Goal: Information Seeking & Learning: Learn about a topic

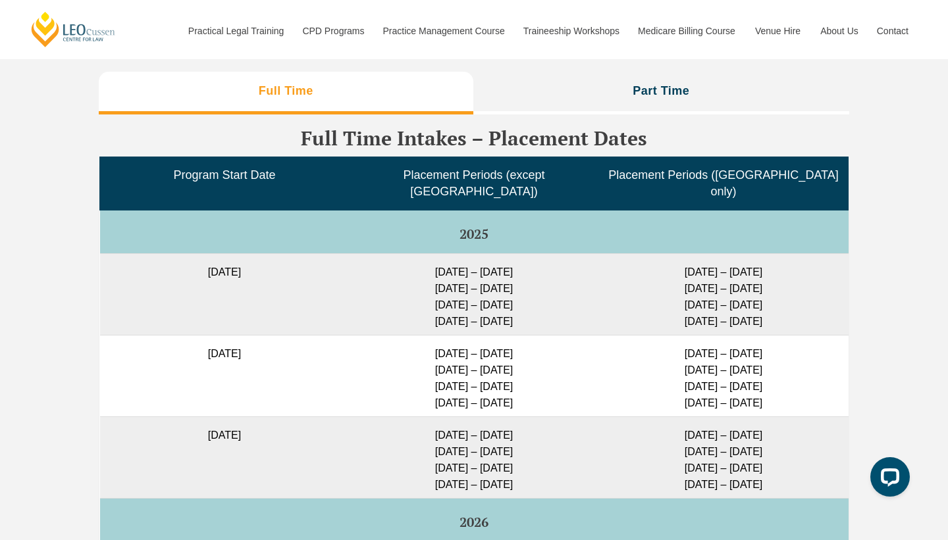
scroll to position [3247, 0]
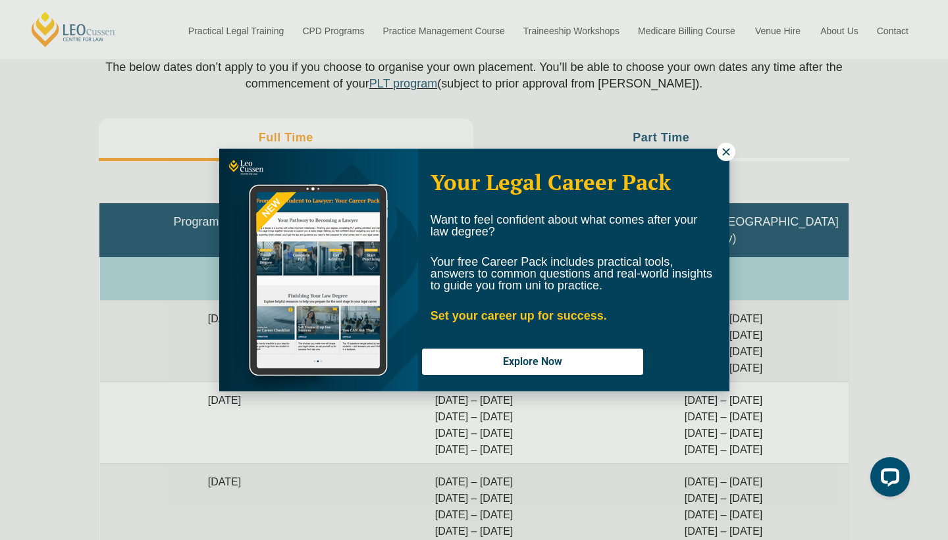
click at [725, 159] on button at bounding box center [726, 152] width 18 height 18
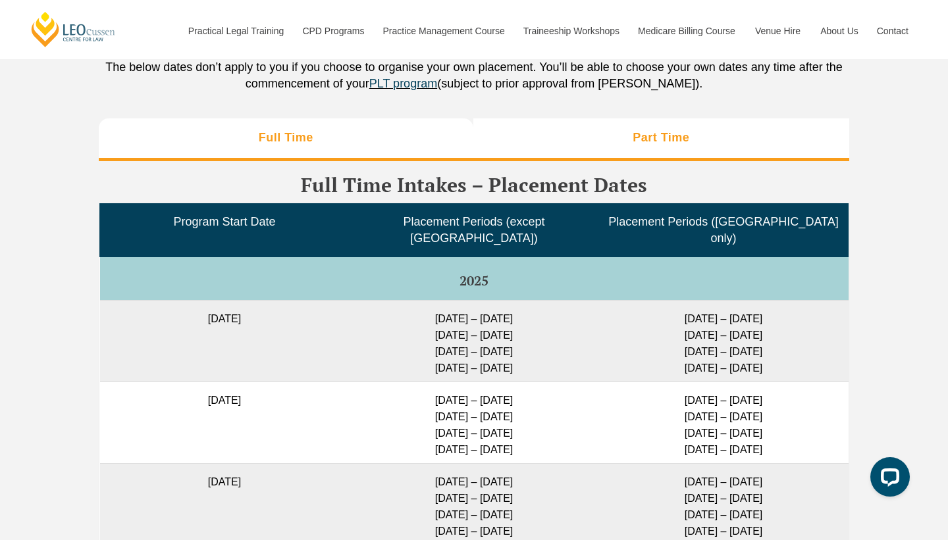
click at [670, 155] on li "Part Time" at bounding box center [661, 139] width 377 height 42
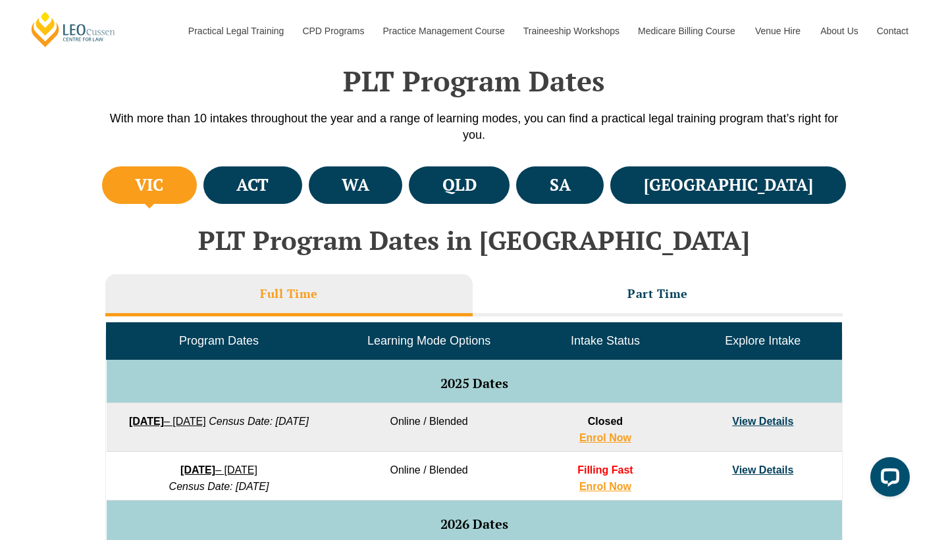
scroll to position [289, 0]
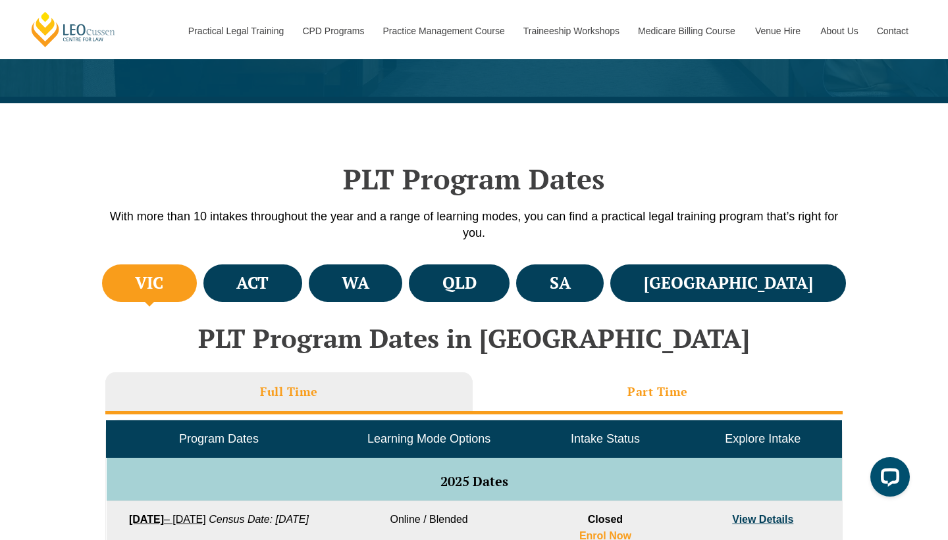
click at [600, 401] on li "Part Time" at bounding box center [658, 394] width 370 height 42
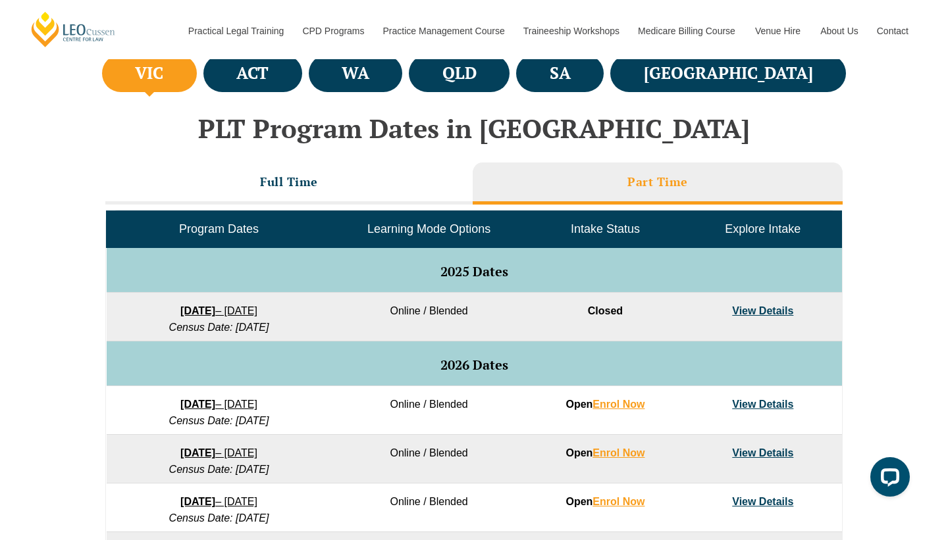
scroll to position [534, 0]
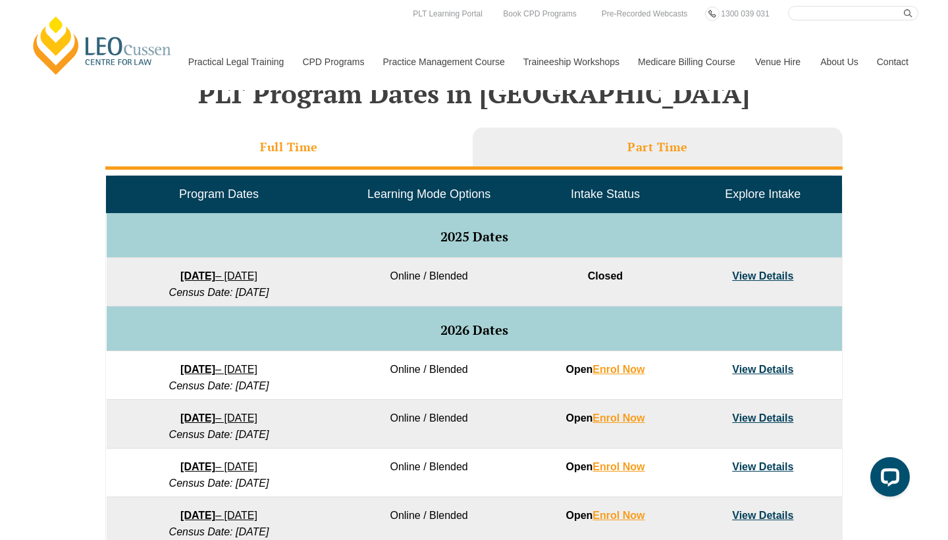
click at [392, 157] on li "Full Time" at bounding box center [288, 149] width 367 height 42
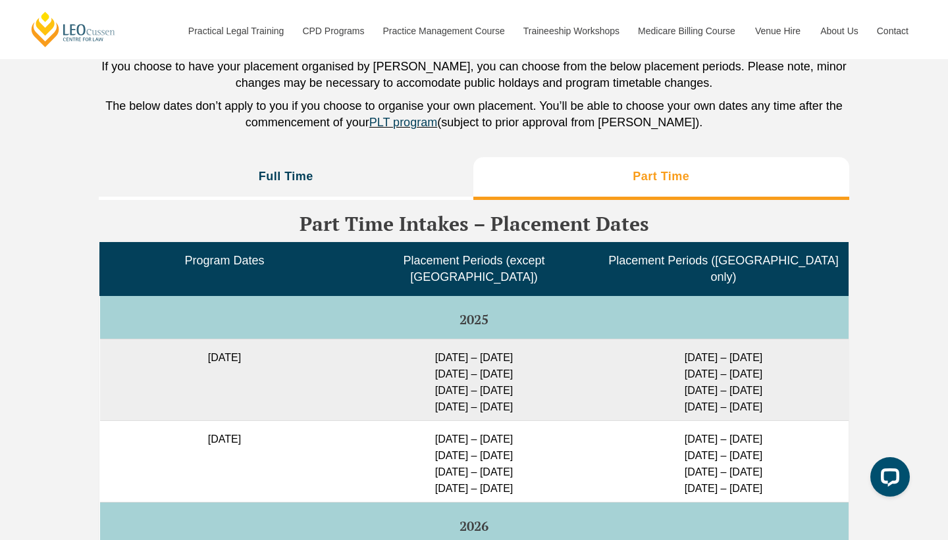
scroll to position [3207, 0]
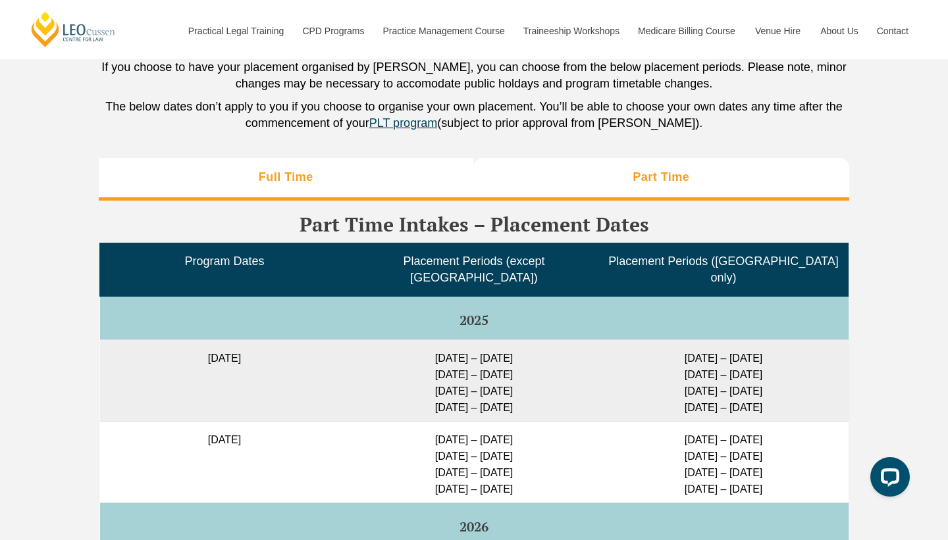
click at [331, 193] on li "Full Time" at bounding box center [286, 179] width 375 height 42
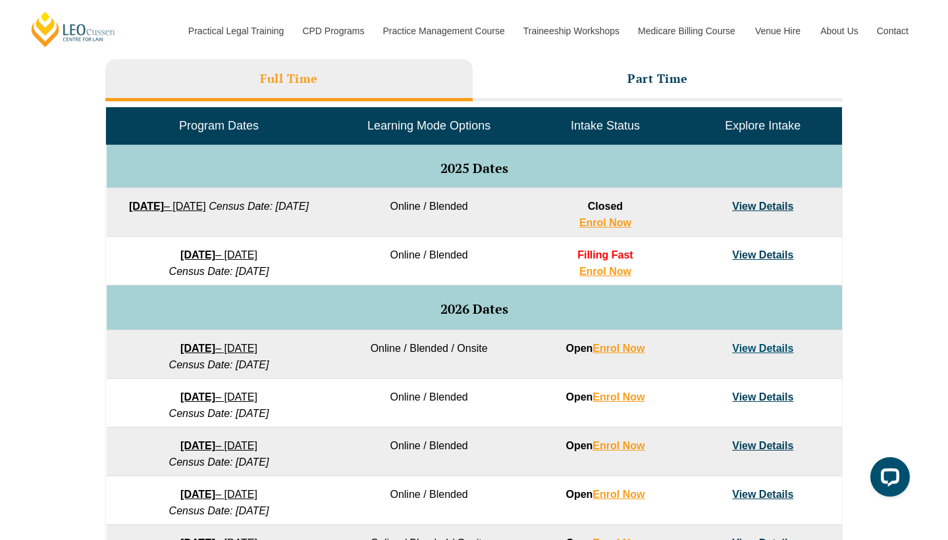
scroll to position [577, 0]
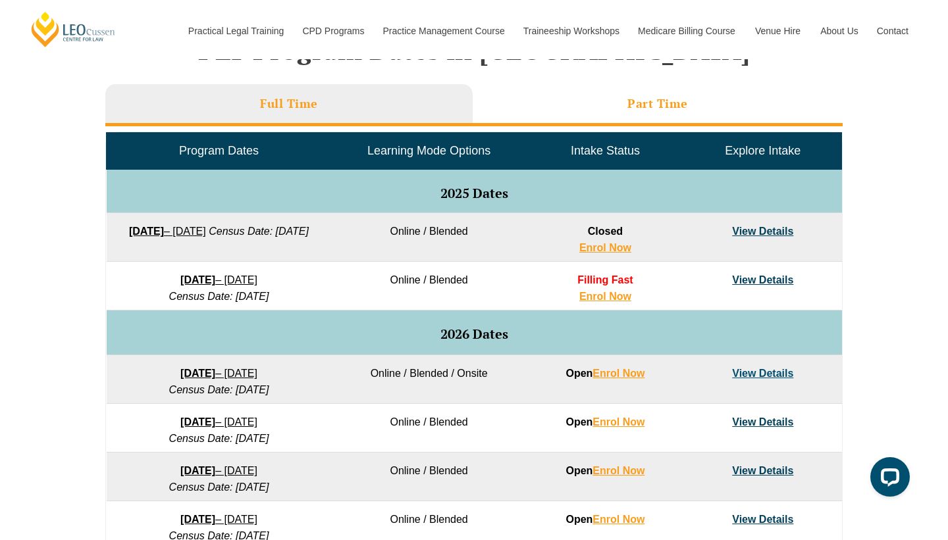
click at [542, 109] on li "Part Time" at bounding box center [658, 105] width 370 height 42
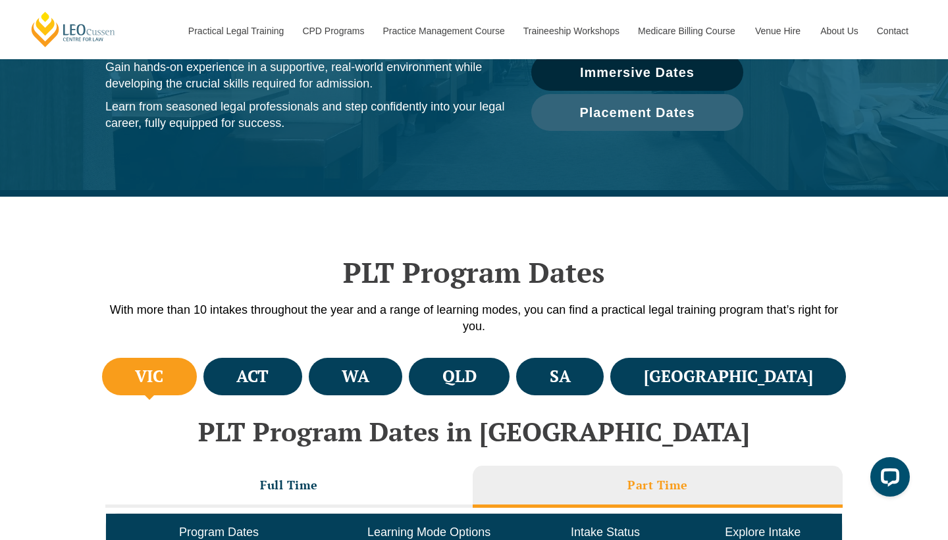
scroll to position [0, 0]
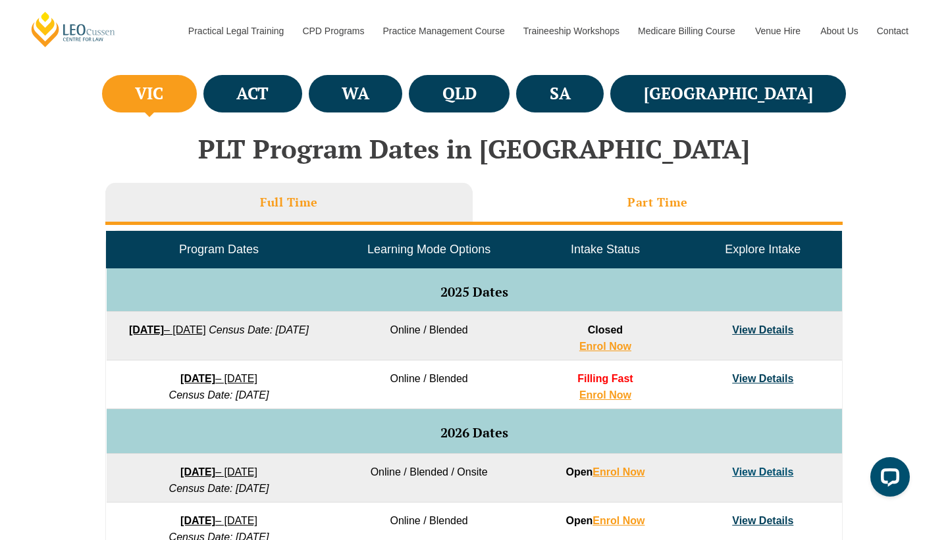
click at [694, 224] on li "Part Time" at bounding box center [658, 204] width 370 height 42
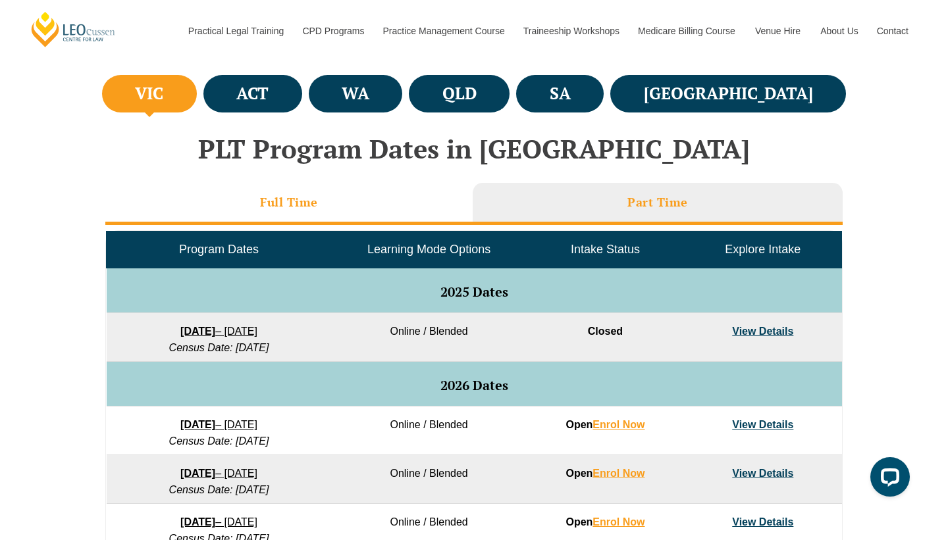
click at [351, 217] on li "Full Time" at bounding box center [288, 204] width 367 height 42
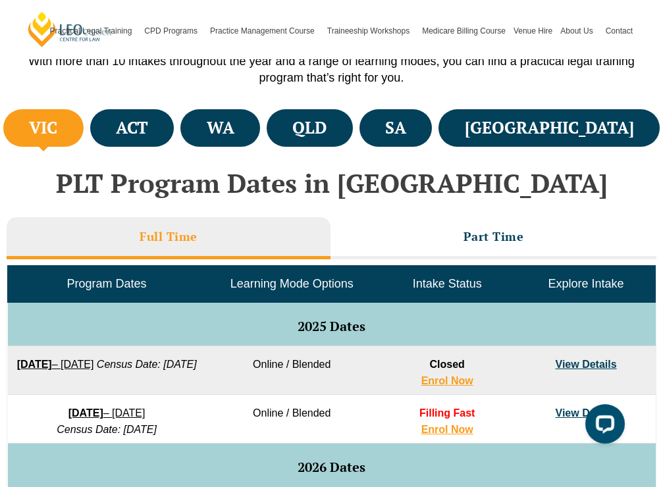
scroll to position [622, 0]
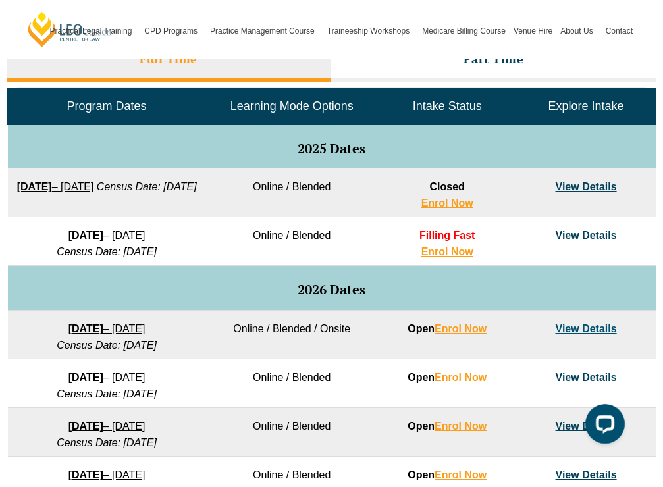
click at [570, 240] on link "View Details" at bounding box center [586, 235] width 61 height 11
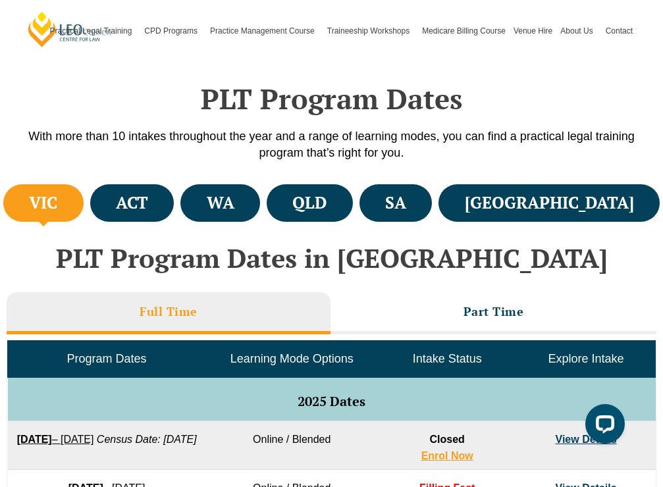
scroll to position [360, 0]
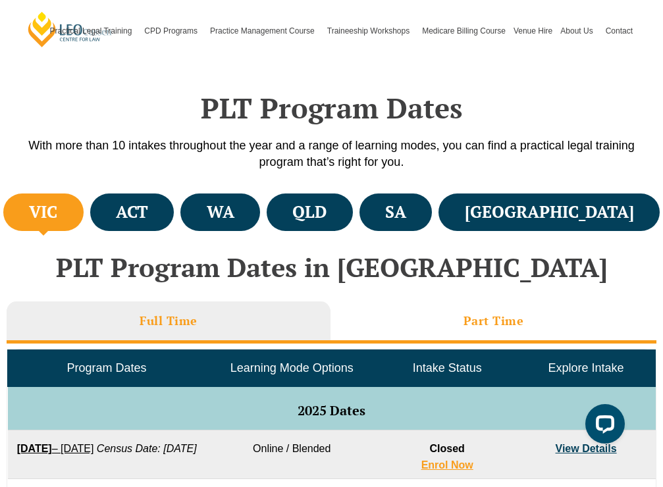
click at [419, 321] on li "Part Time" at bounding box center [493, 323] width 327 height 42
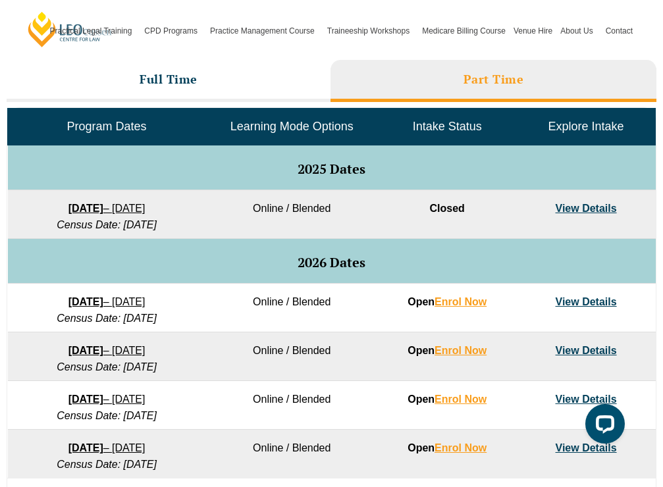
scroll to position [603, 0]
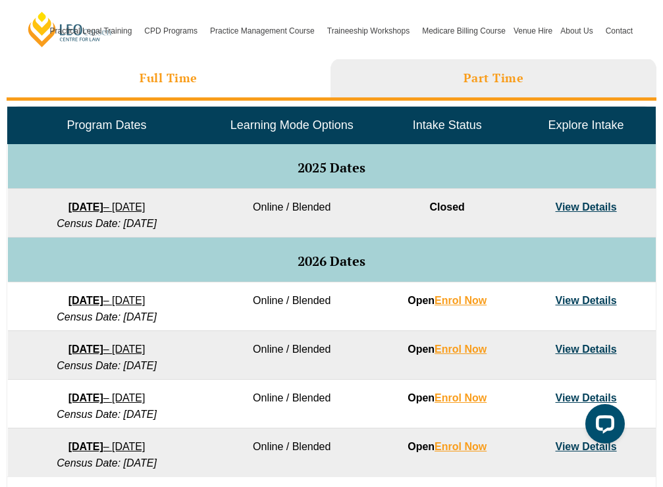
click at [238, 91] on li "Full Time" at bounding box center [169, 80] width 324 height 42
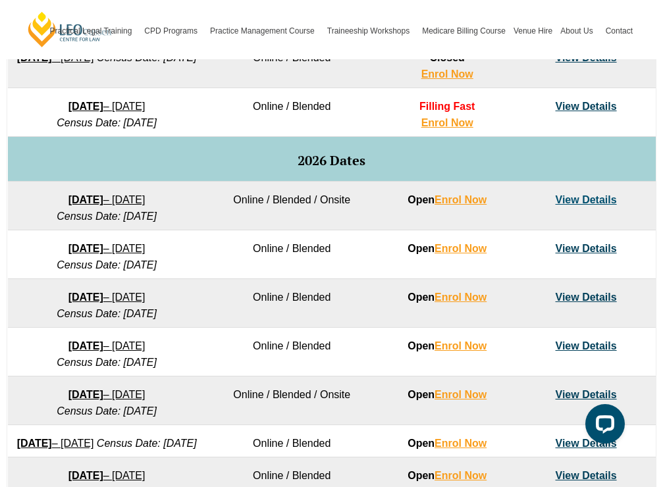
scroll to position [0, 0]
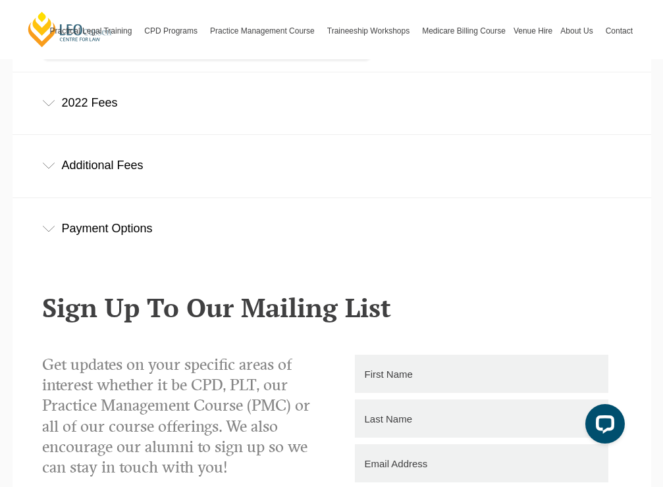
scroll to position [451, 0]
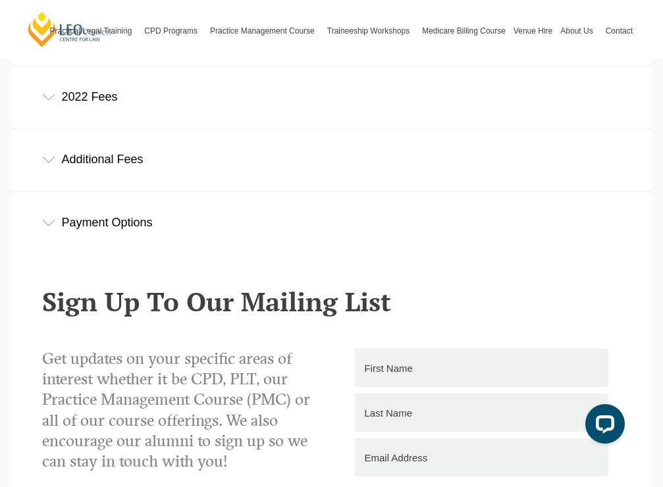
click at [78, 173] on div "Additional Fees" at bounding box center [332, 159] width 639 height 61
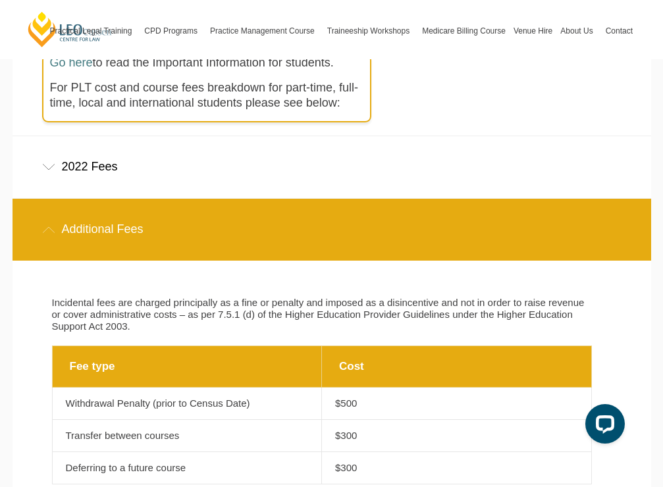
scroll to position [381, 0]
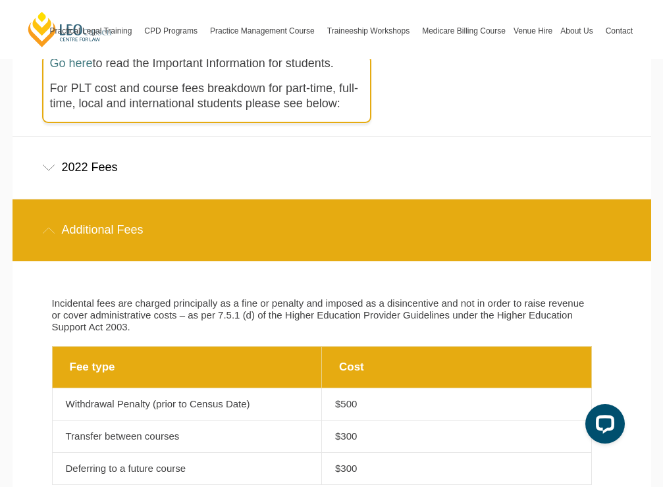
click at [61, 167] on div "2022 Fees" at bounding box center [332, 167] width 639 height 61
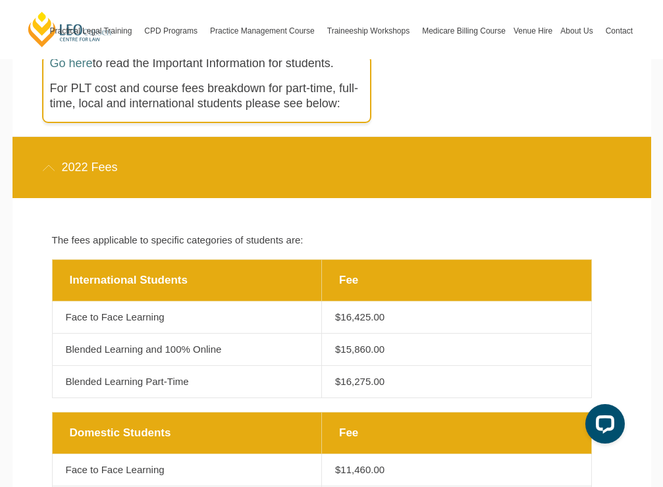
click at [61, 167] on div "2022 Fees" at bounding box center [332, 167] width 639 height 61
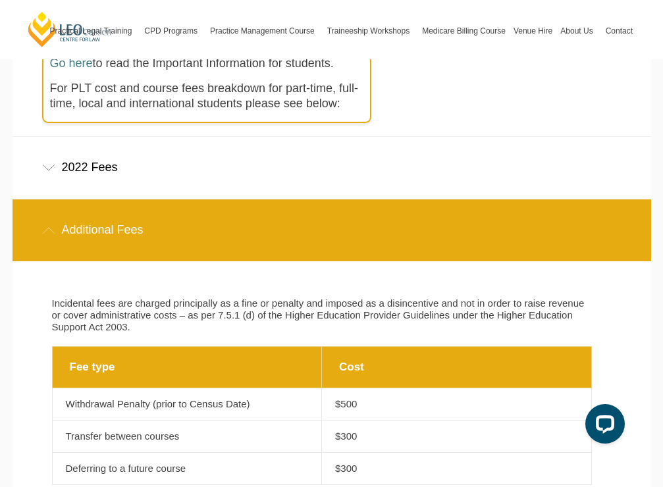
click at [43, 228] on icon at bounding box center [48, 230] width 13 height 7
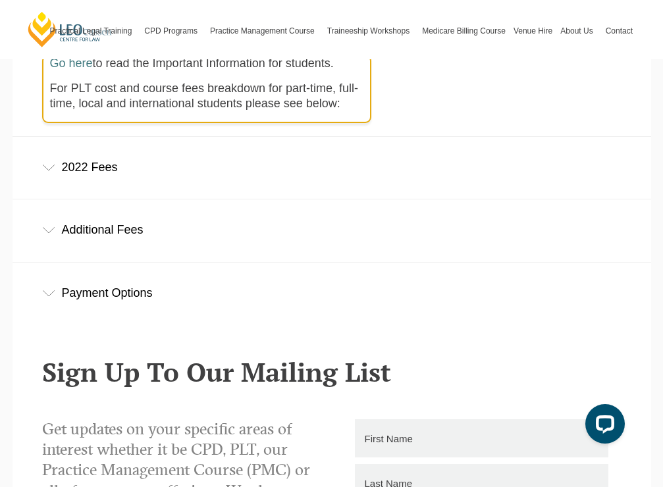
click at [45, 298] on div "Payment Options" at bounding box center [332, 293] width 639 height 61
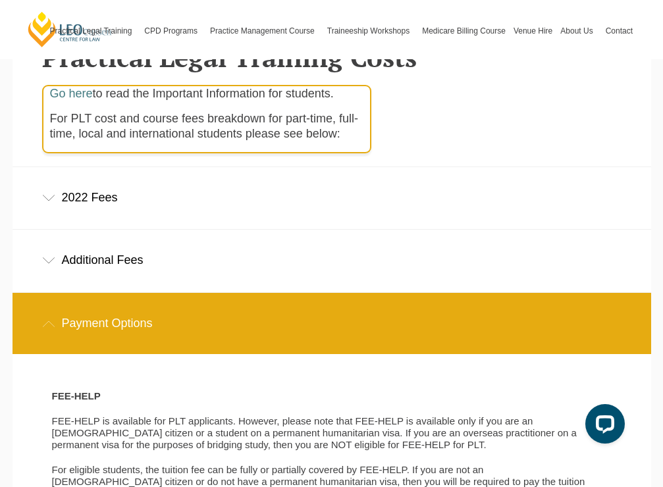
scroll to position [0, 0]
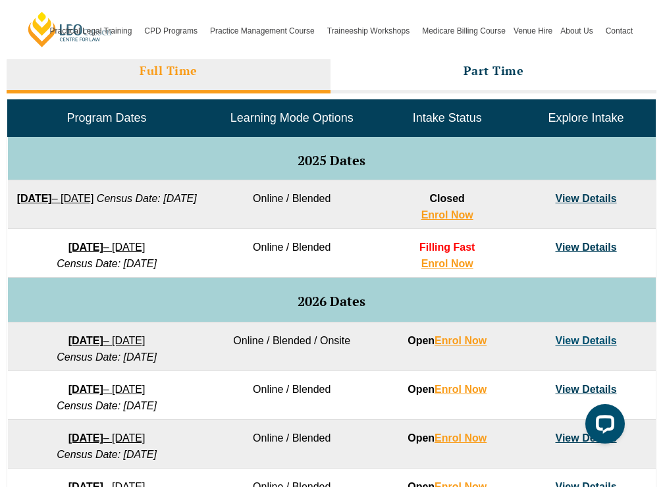
scroll to position [600, 0]
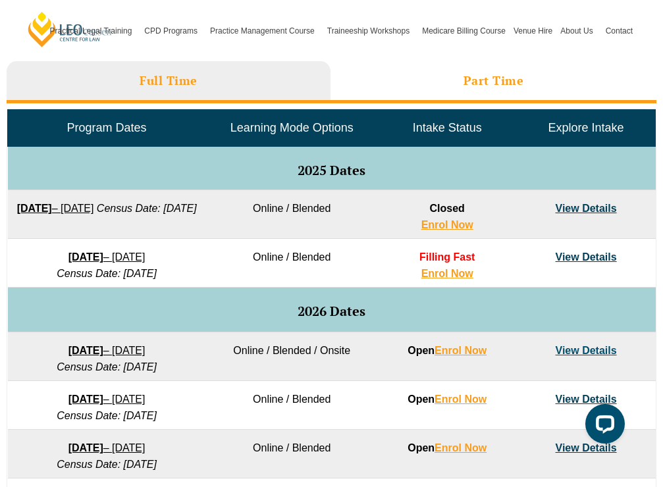
click at [454, 95] on li "Part Time" at bounding box center [493, 82] width 327 height 42
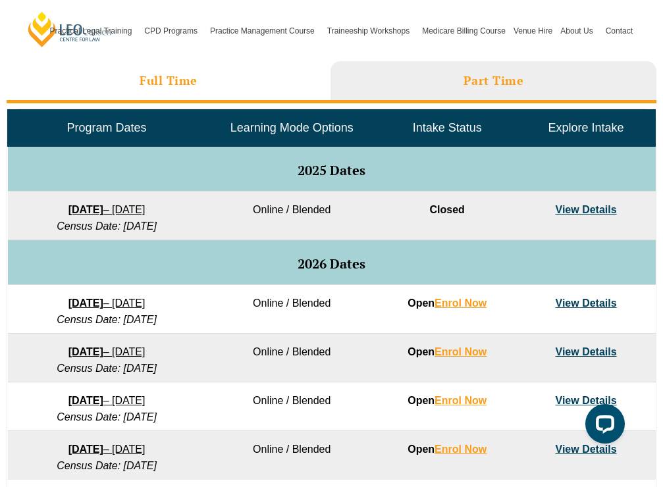
click at [233, 86] on li "Full Time" at bounding box center [169, 82] width 324 height 42
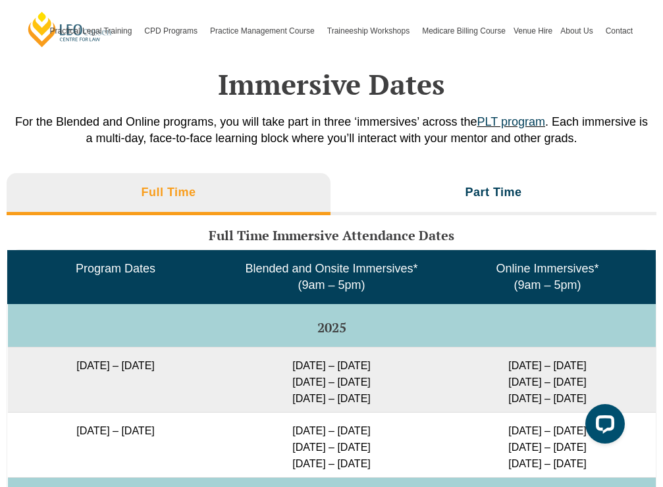
scroll to position [2033, 0]
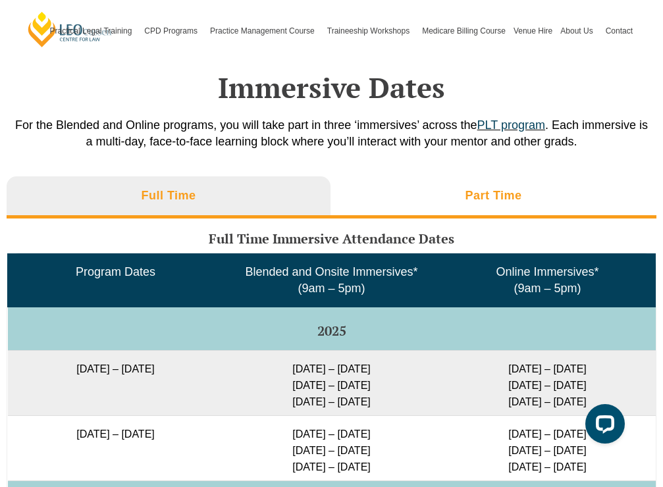
click at [444, 213] on li "Part Time" at bounding box center [493, 197] width 326 height 42
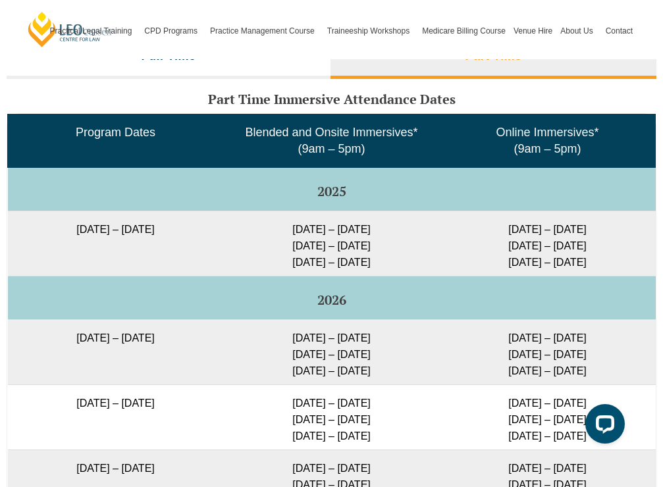
scroll to position [2170, 0]
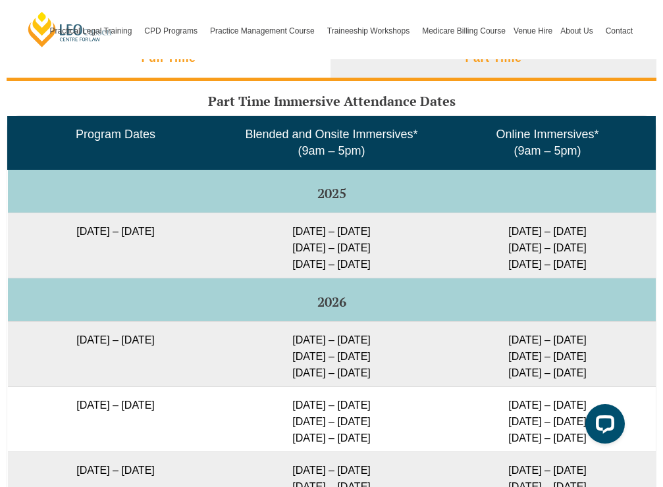
click at [261, 71] on li "Full Time" at bounding box center [169, 60] width 324 height 42
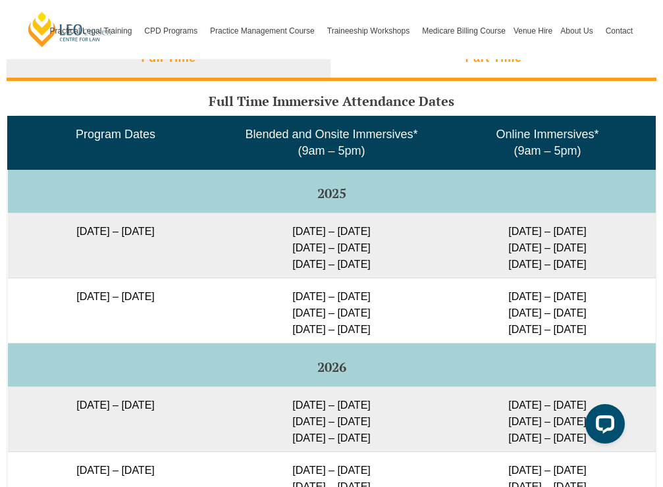
click at [444, 70] on li "Part Time" at bounding box center [493, 60] width 326 height 42
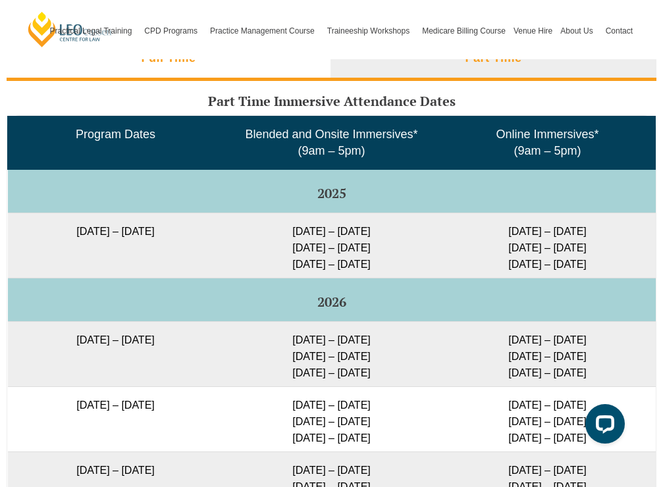
click at [262, 63] on li "Full Time" at bounding box center [169, 60] width 324 height 42
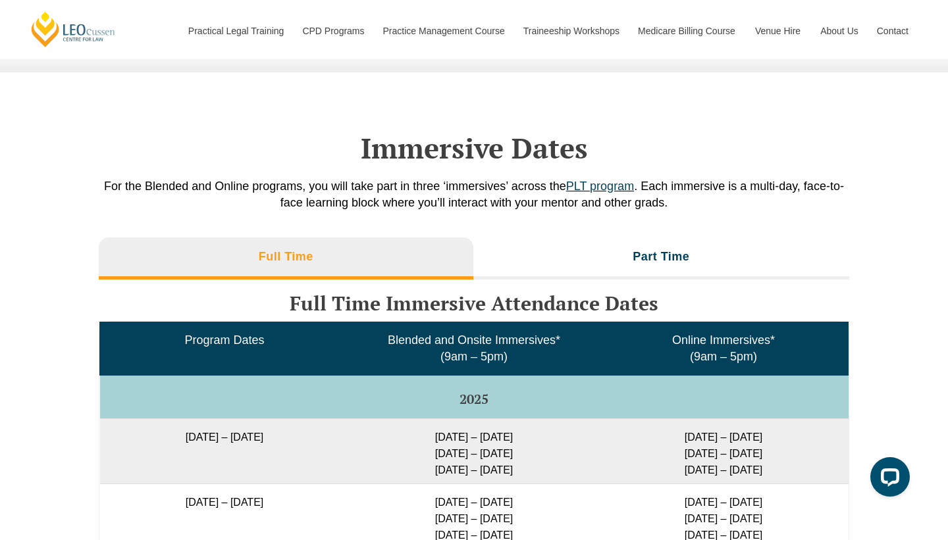
scroll to position [1945, 0]
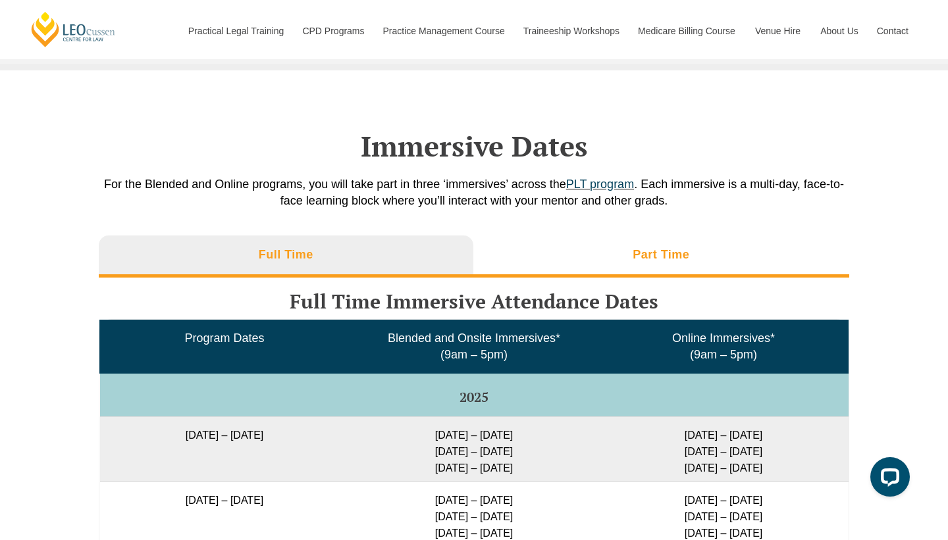
click at [646, 271] on li "Part Time" at bounding box center [661, 257] width 377 height 42
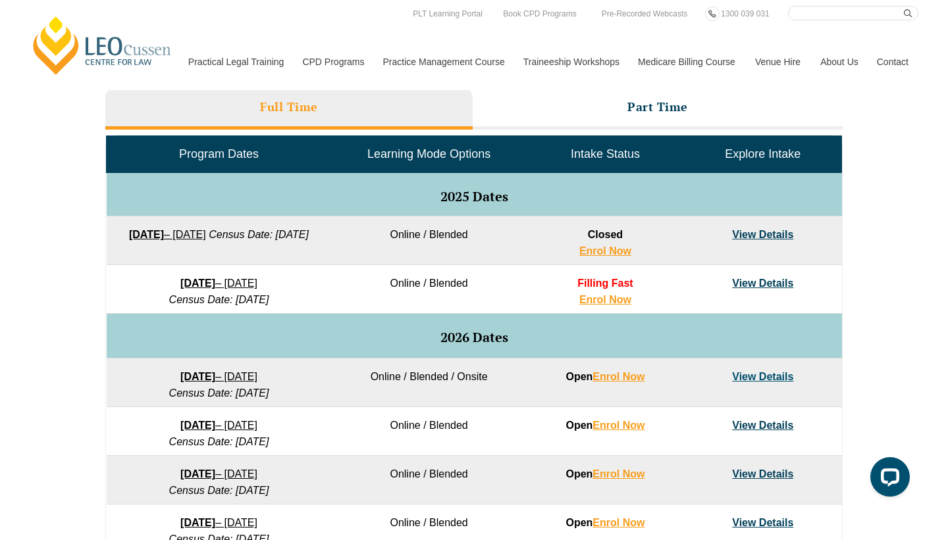
scroll to position [571, 0]
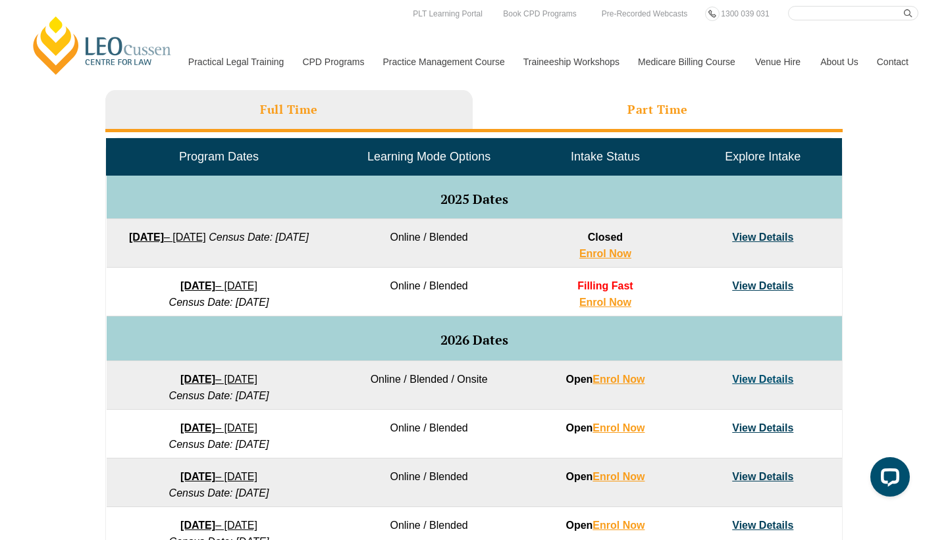
click at [658, 95] on li "Part Time" at bounding box center [658, 111] width 370 height 42
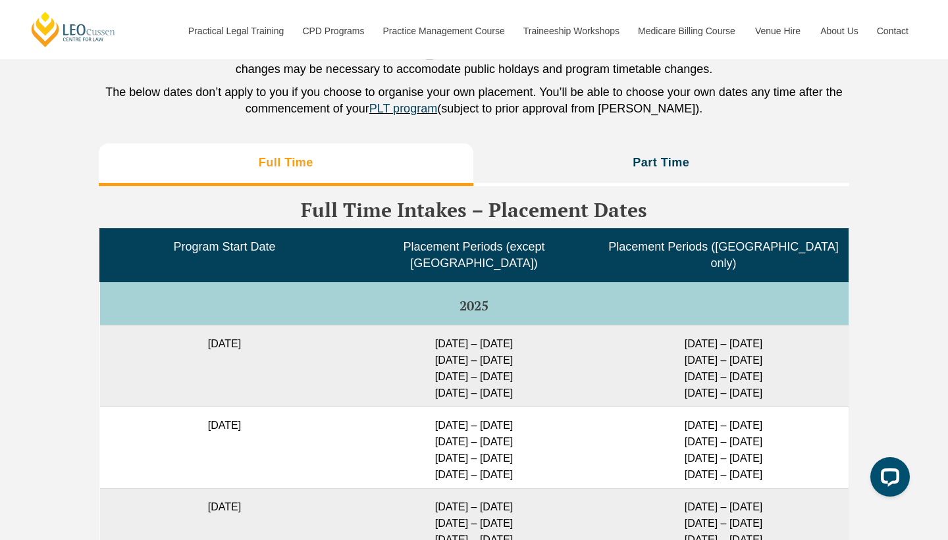
scroll to position [2793, 0]
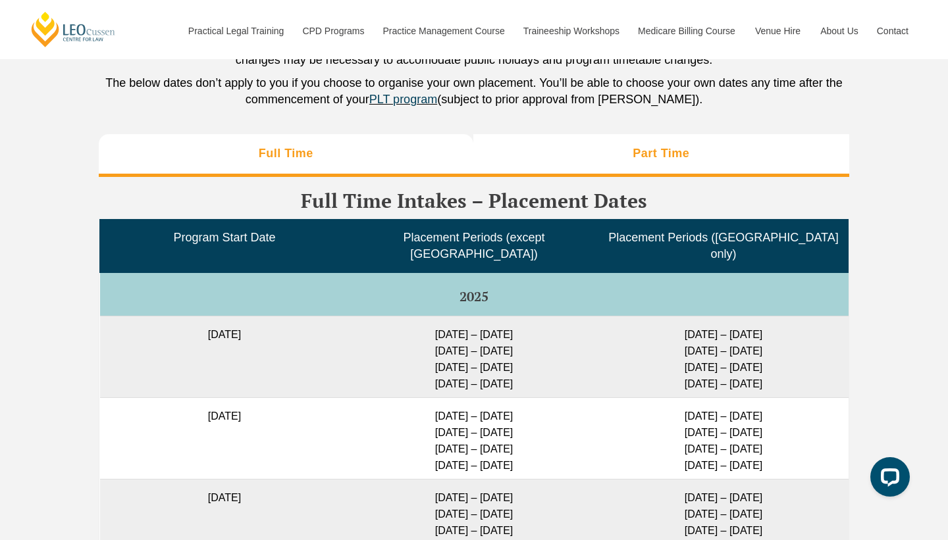
click at [656, 161] on li "Part Time" at bounding box center [661, 155] width 377 height 42
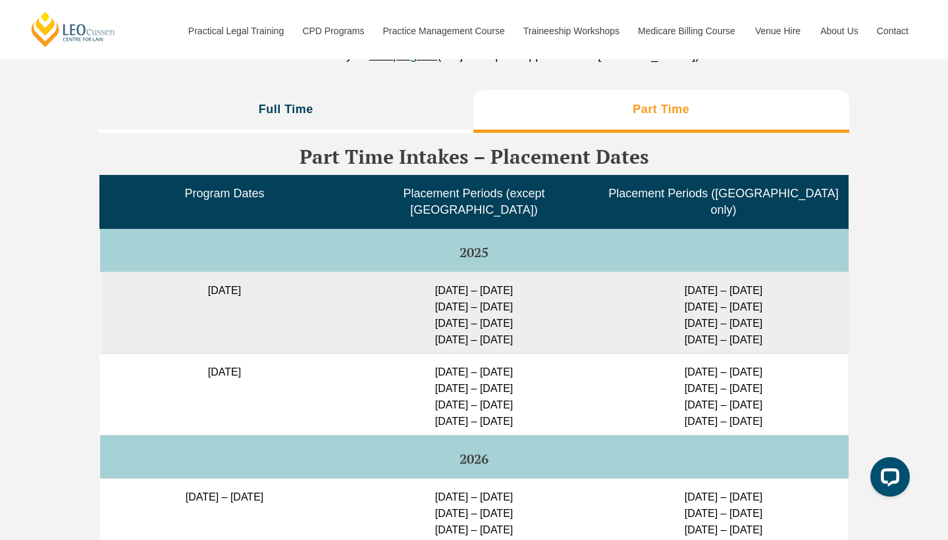
scroll to position [2848, 0]
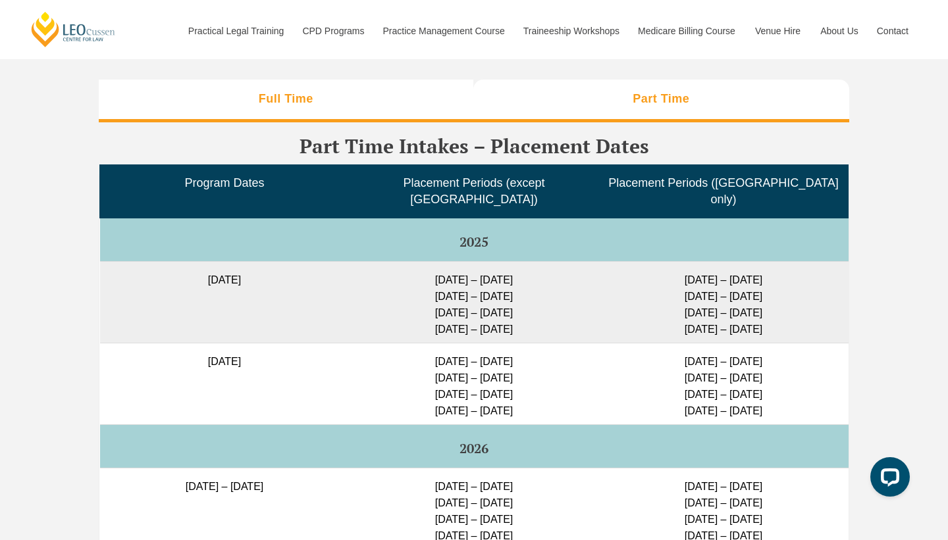
click at [332, 101] on li "Full Time" at bounding box center [286, 101] width 375 height 42
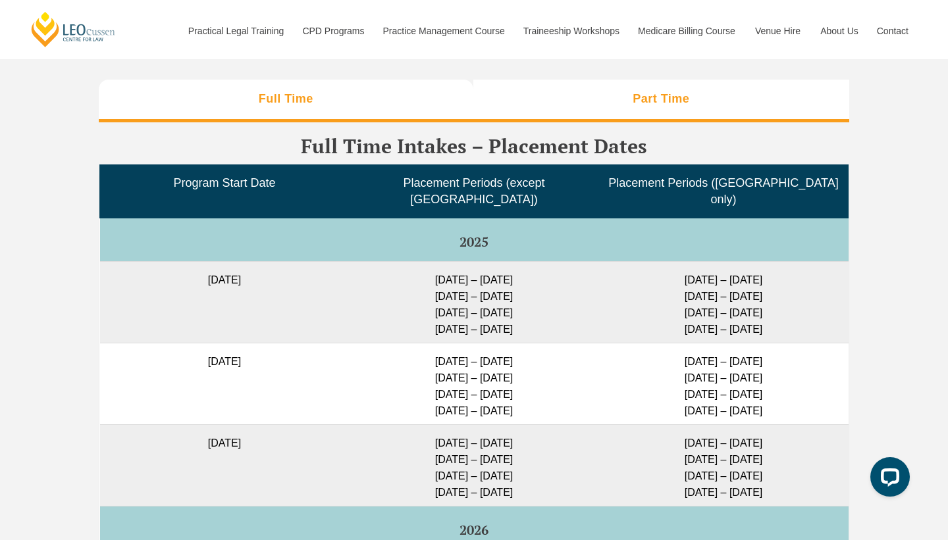
click at [612, 86] on li "Part Time" at bounding box center [661, 101] width 377 height 42
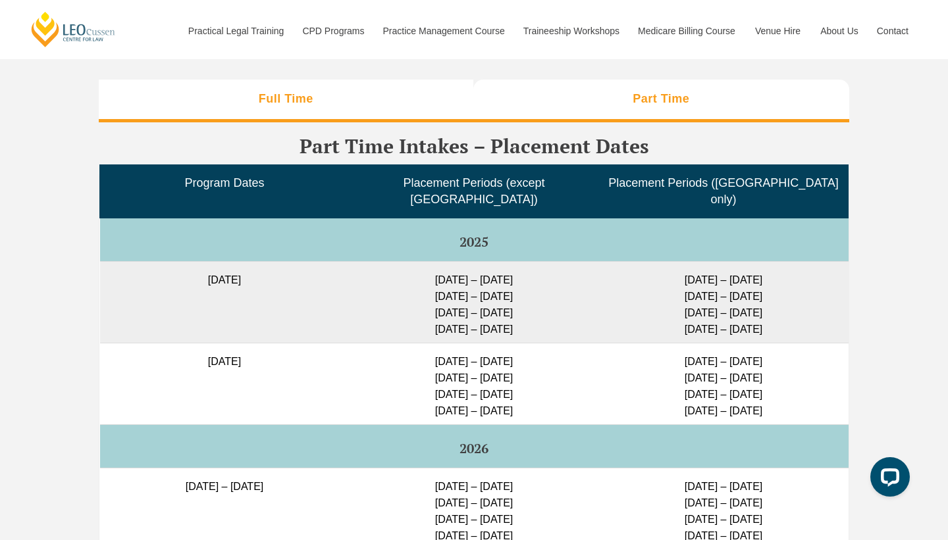
click at [336, 88] on li "Full Time" at bounding box center [286, 101] width 375 height 42
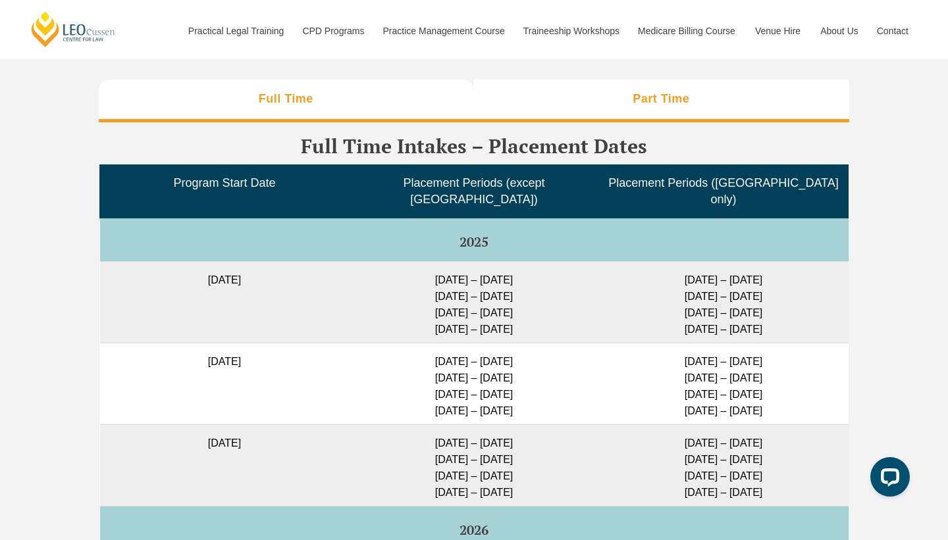
click at [662, 84] on li "Part Time" at bounding box center [661, 101] width 377 height 42
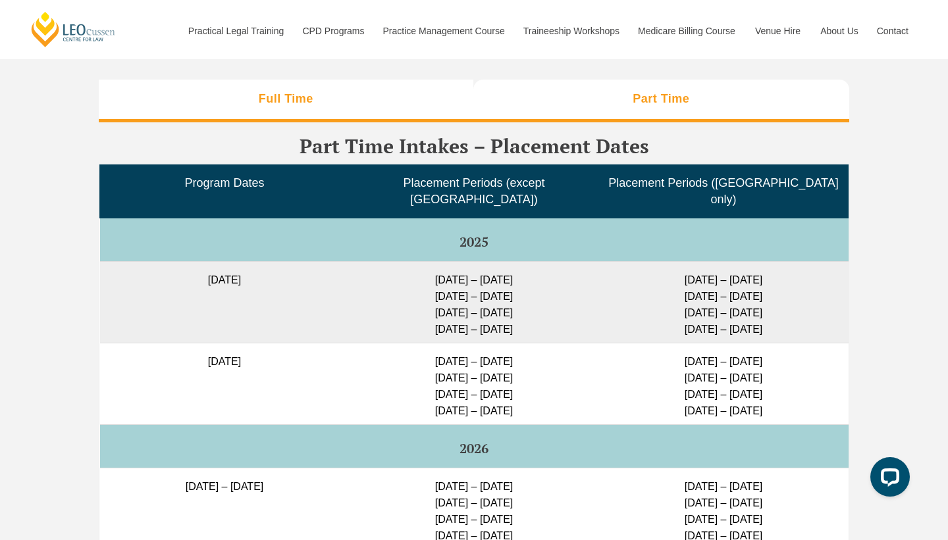
click at [403, 91] on li "Full Time" at bounding box center [286, 101] width 375 height 42
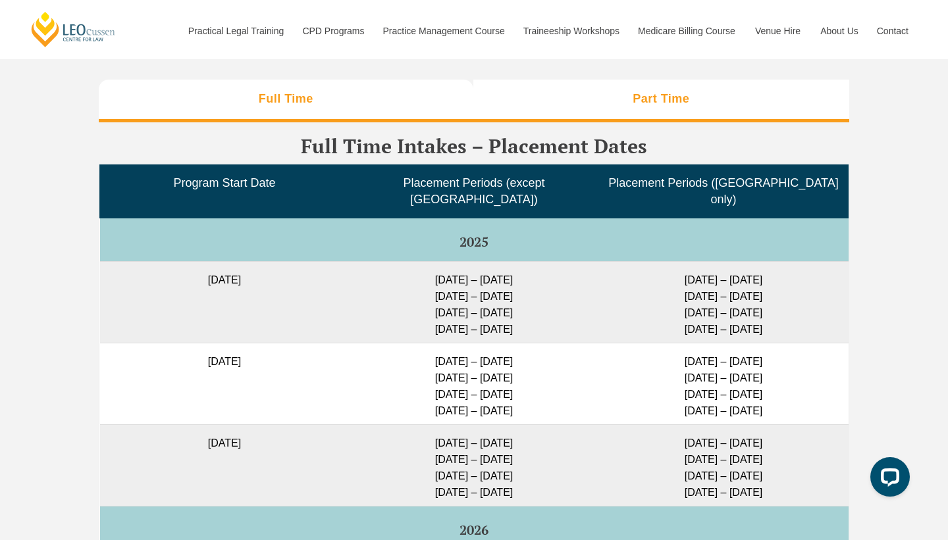
click at [659, 105] on li "Part Time" at bounding box center [661, 101] width 377 height 42
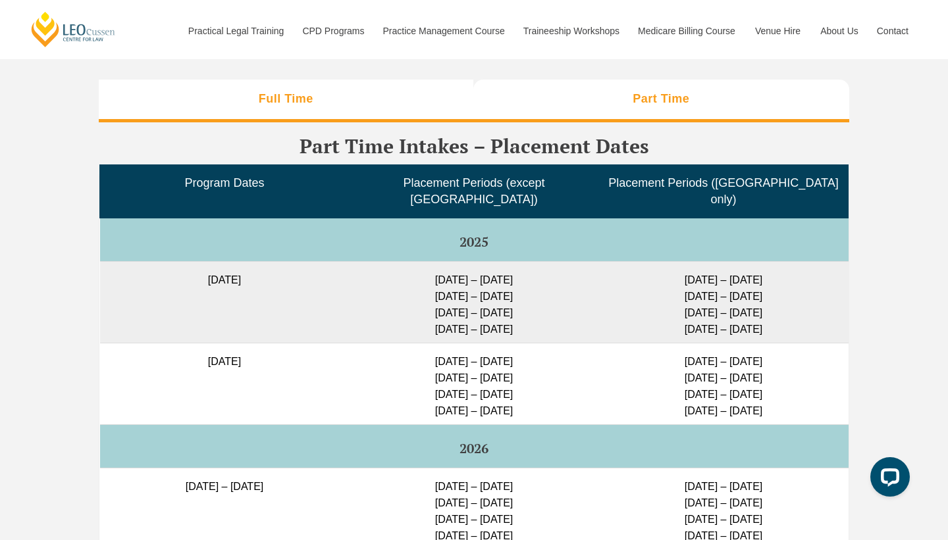
click at [282, 92] on h3 "Full Time" at bounding box center [286, 99] width 55 height 15
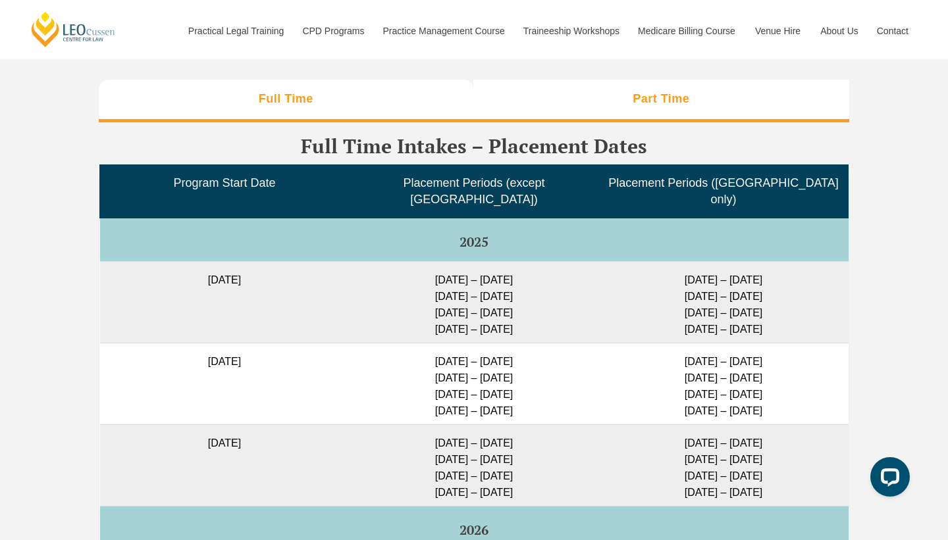
click at [660, 104] on li "Part Time" at bounding box center [661, 101] width 377 height 42
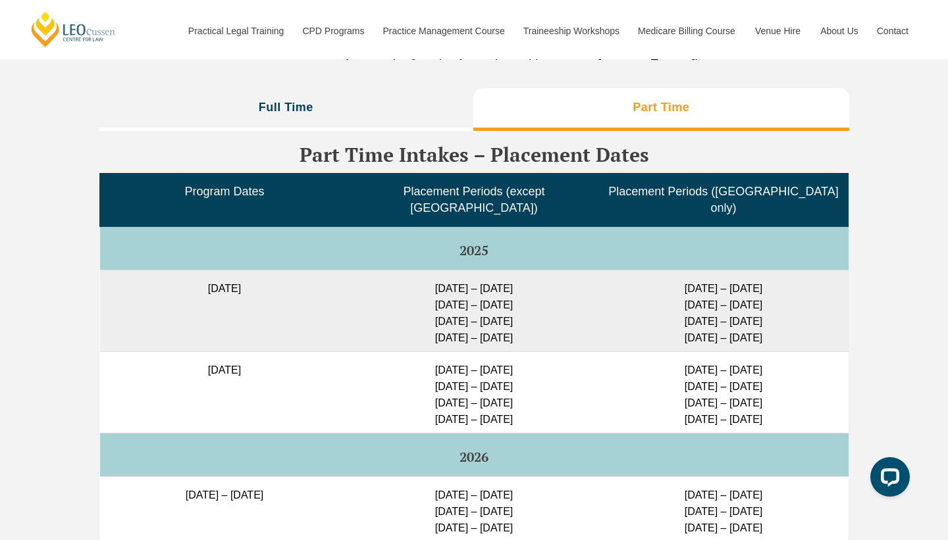
scroll to position [2845, 0]
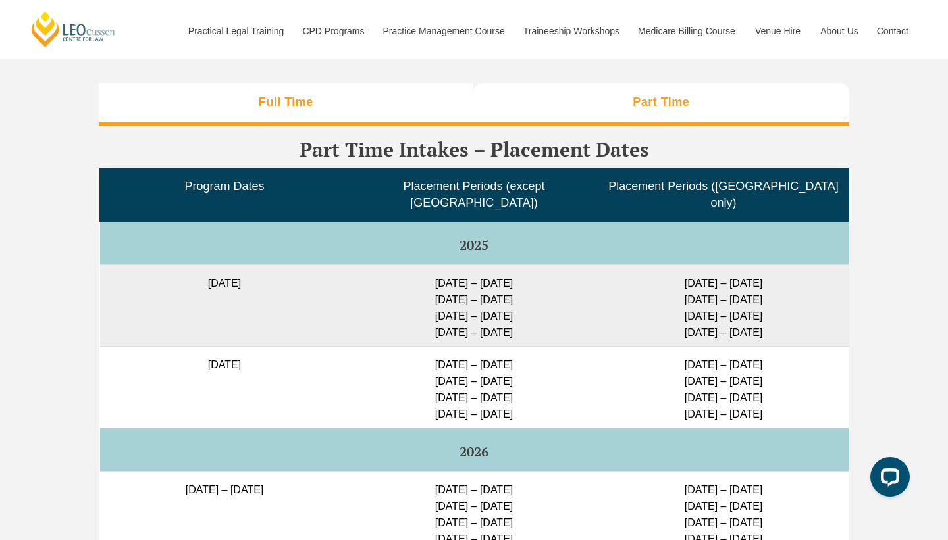
click at [375, 102] on li "Full Time" at bounding box center [286, 104] width 375 height 42
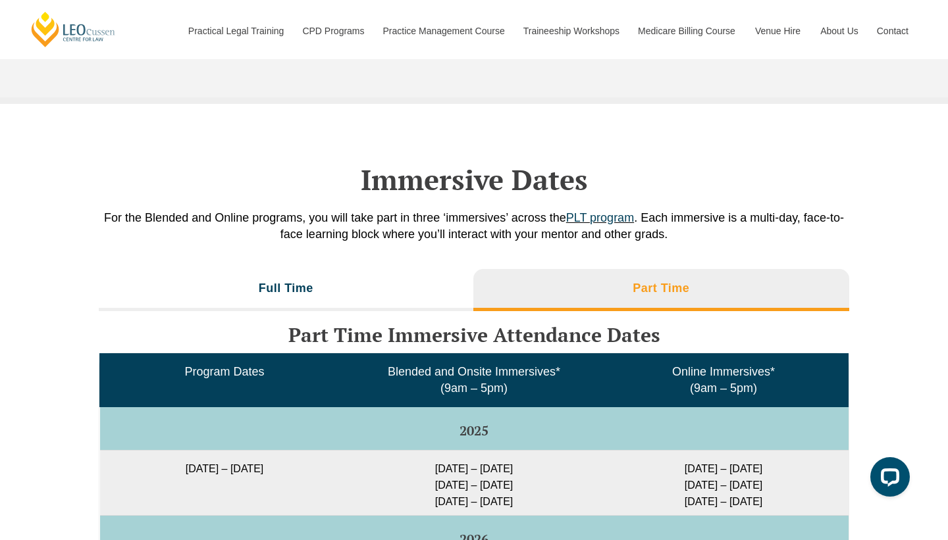
scroll to position [1899, 0]
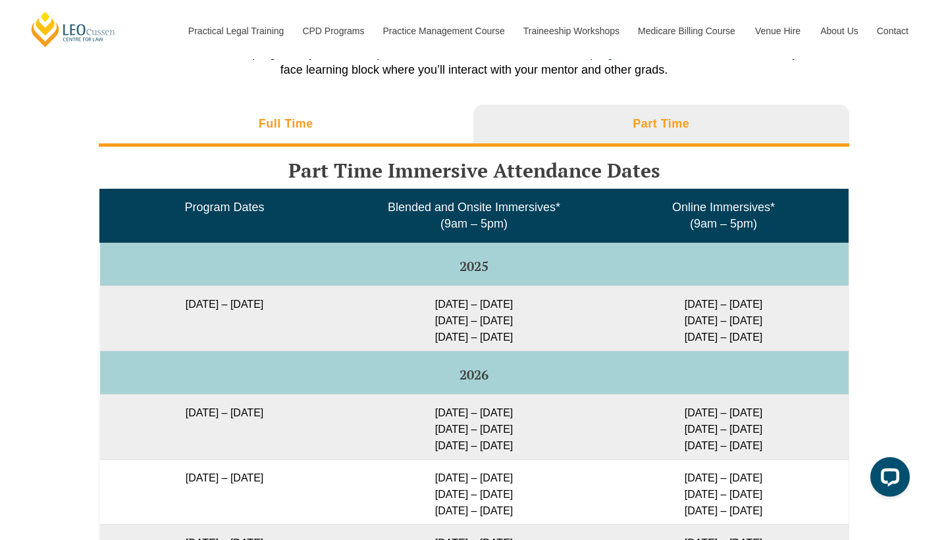
click at [355, 118] on li "Full Time" at bounding box center [286, 126] width 375 height 42
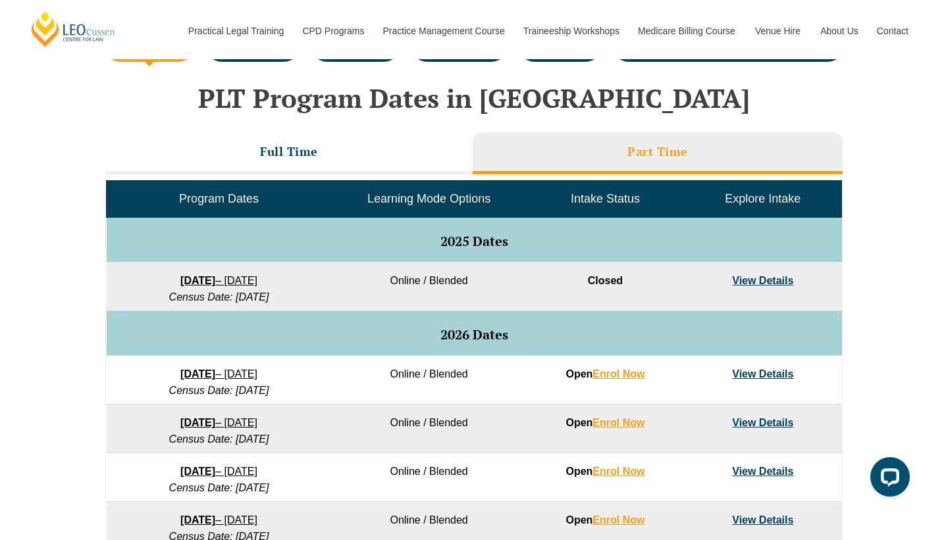
scroll to position [522, 0]
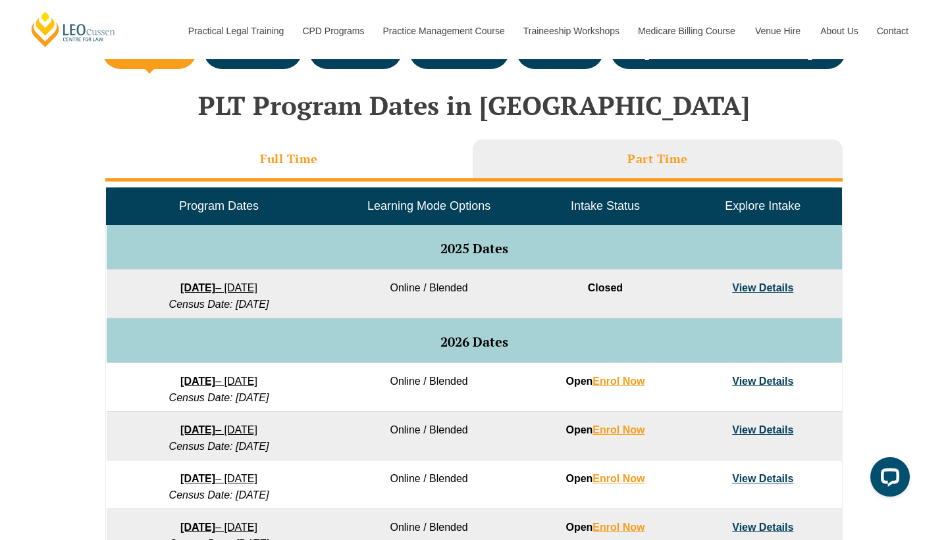
click at [317, 165] on h3 "Full Time" at bounding box center [289, 158] width 58 height 15
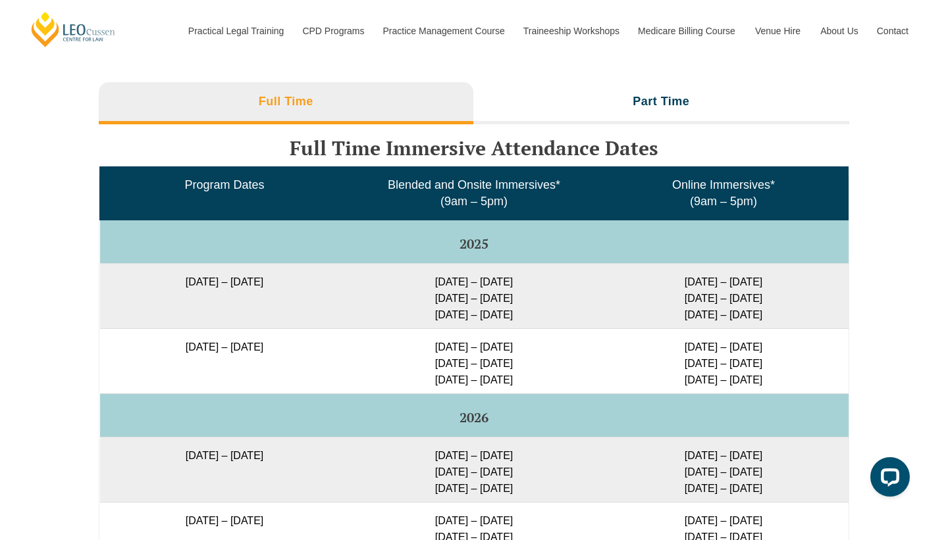
scroll to position [2070, 0]
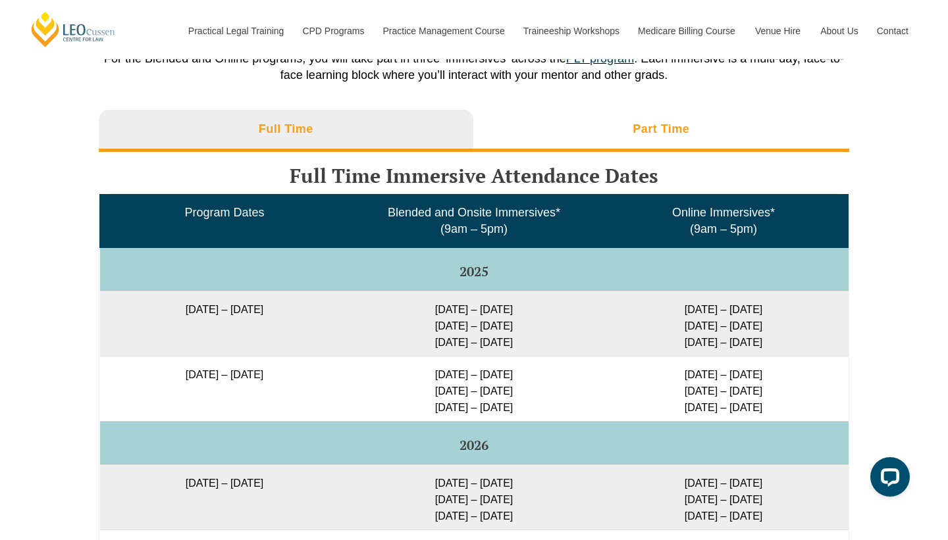
click at [656, 137] on h3 "Part Time" at bounding box center [661, 129] width 57 height 15
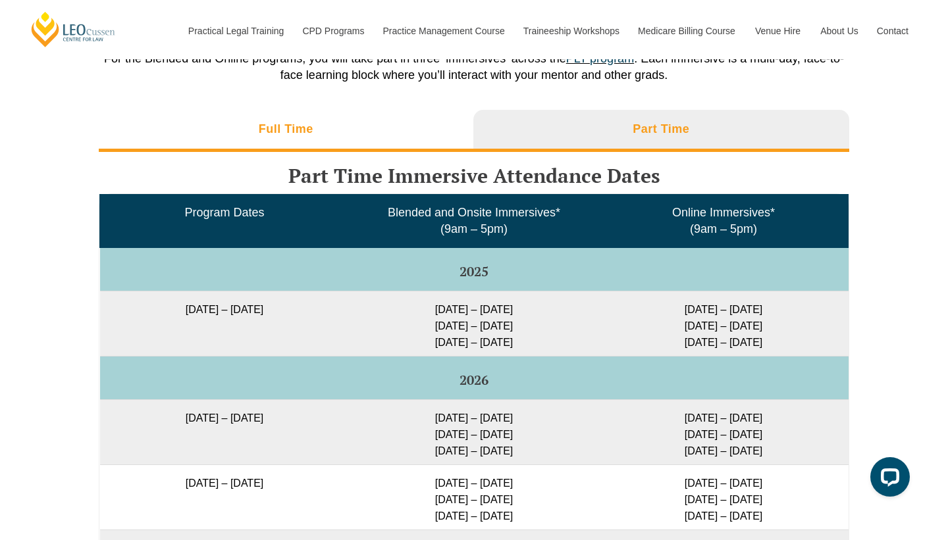
click at [428, 134] on li "Full Time" at bounding box center [286, 131] width 375 height 42
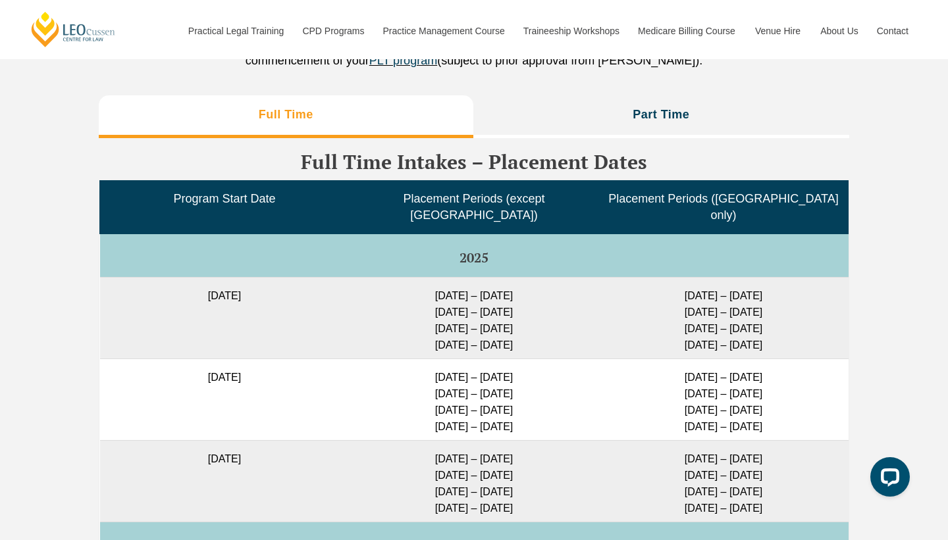
scroll to position [3272, 0]
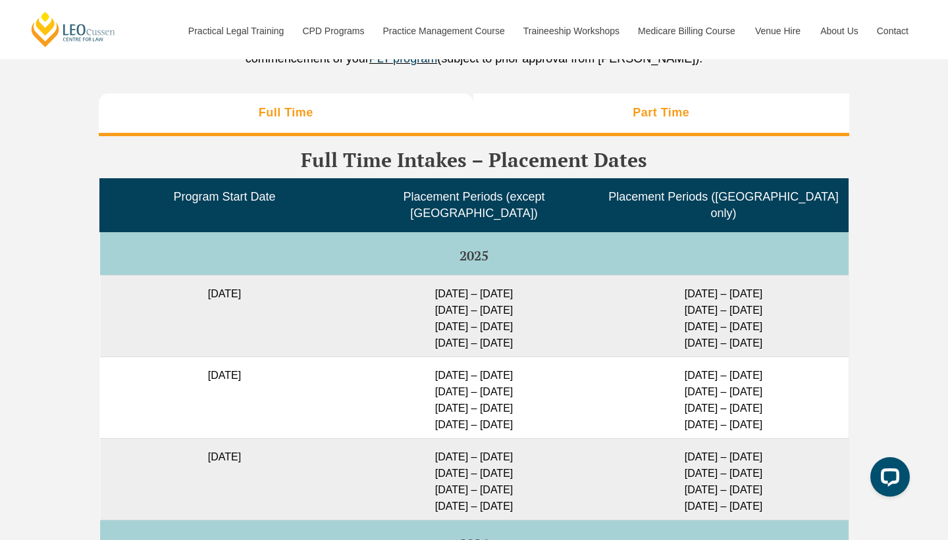
click at [627, 115] on li "Part Time" at bounding box center [661, 114] width 377 height 42
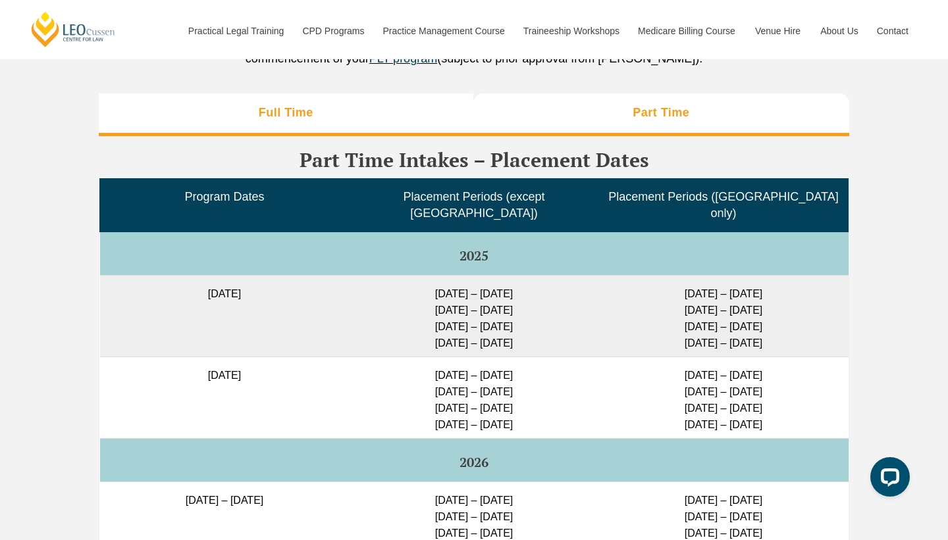
click at [336, 126] on li "Full Time" at bounding box center [286, 114] width 375 height 42
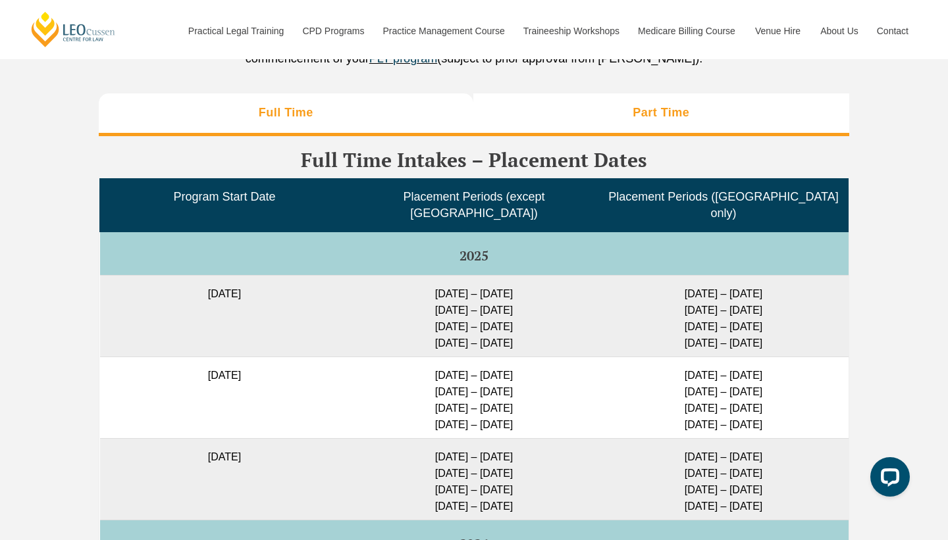
click at [556, 120] on li "Part Time" at bounding box center [661, 114] width 377 height 42
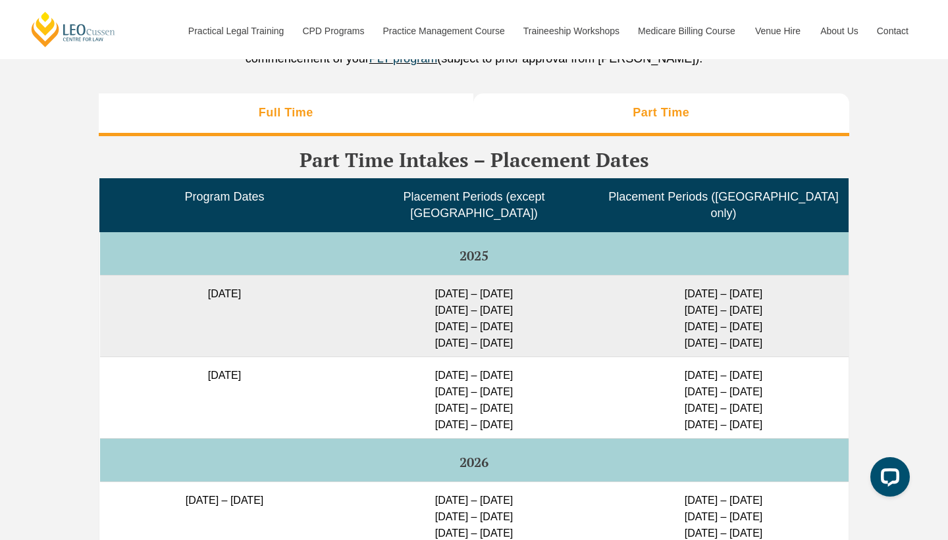
click at [360, 120] on li "Full Time" at bounding box center [286, 114] width 375 height 42
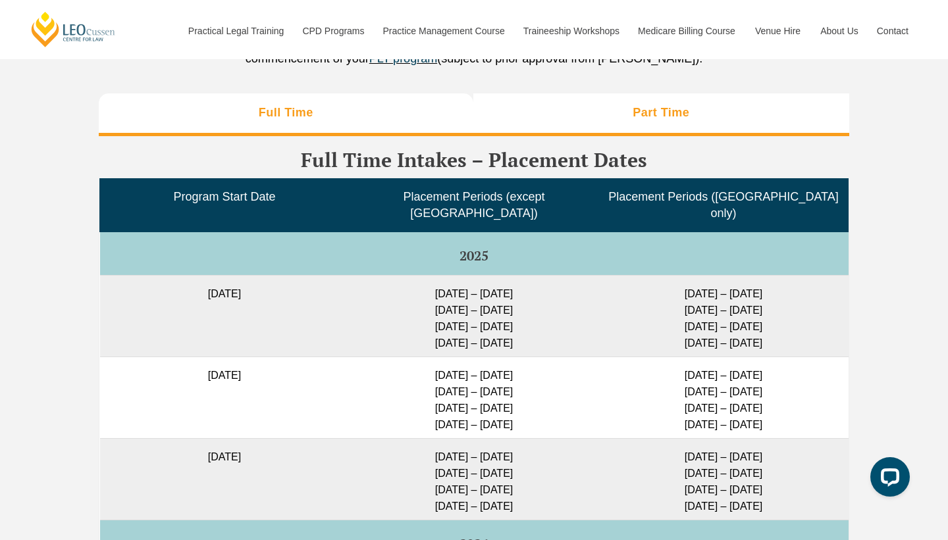
click at [657, 114] on h3 "Part Time" at bounding box center [661, 112] width 57 height 15
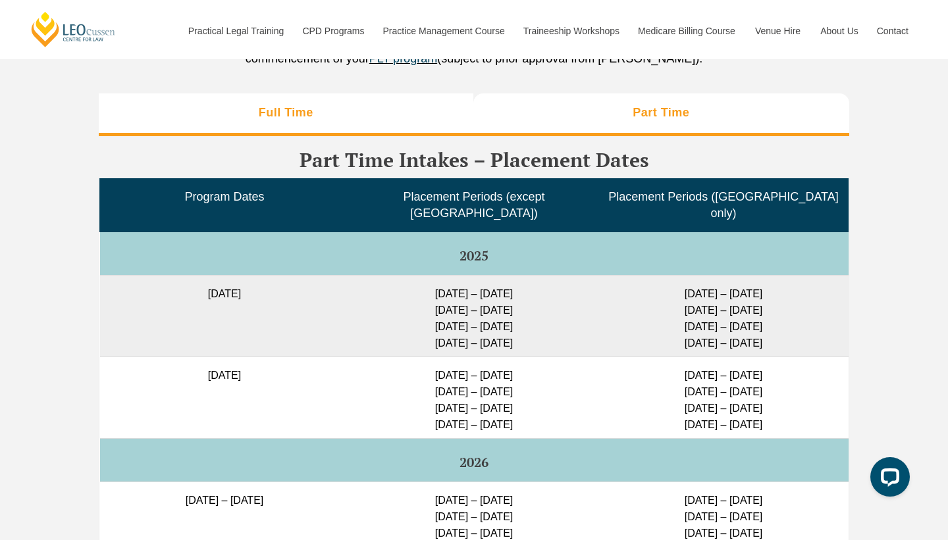
click at [333, 135] on li "Full Time" at bounding box center [286, 114] width 375 height 42
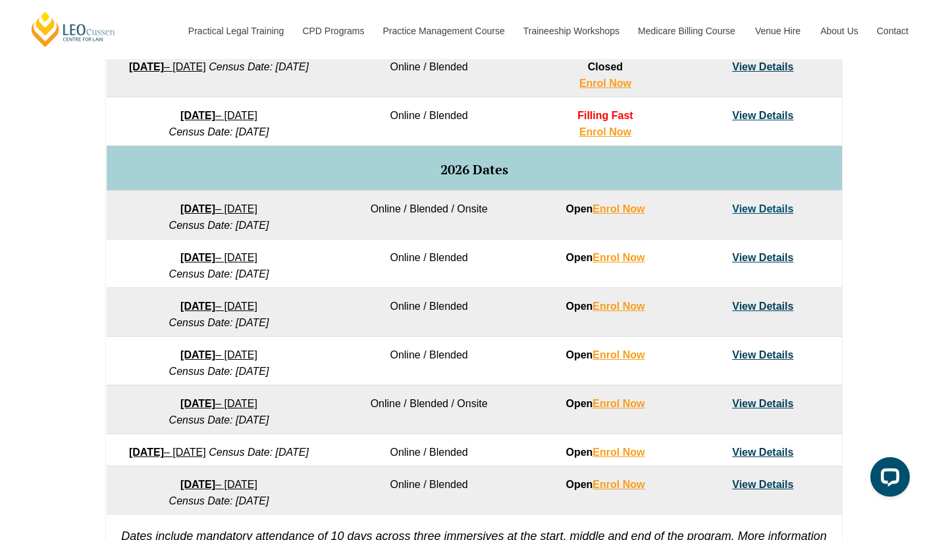
scroll to position [732, 0]
